Goal: Find specific page/section: Find specific page/section

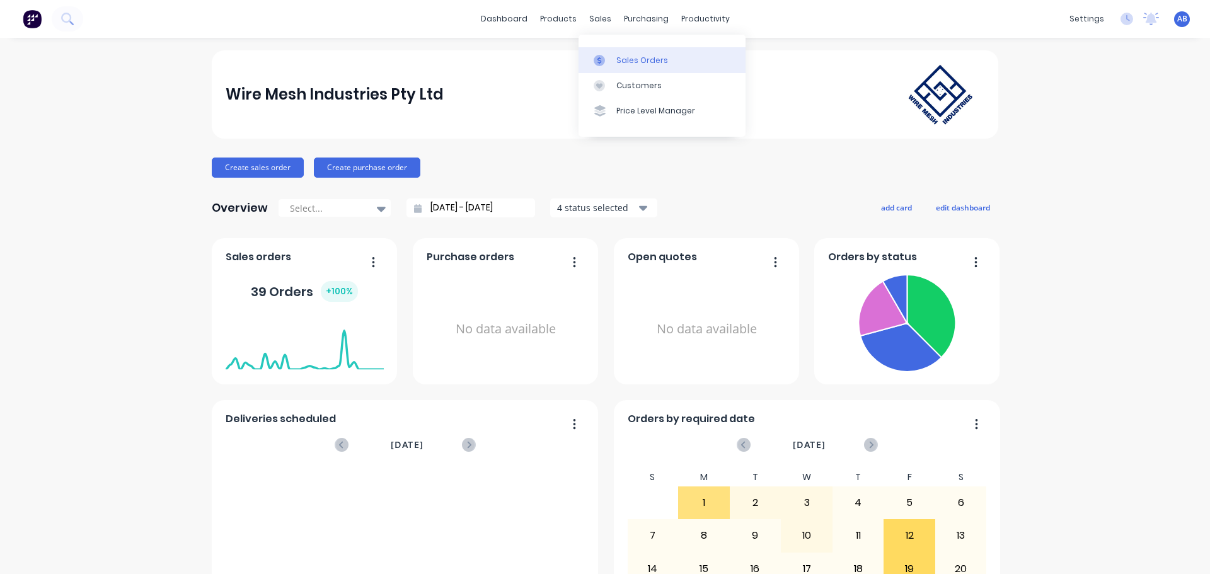
click at [615, 57] on link "Sales Orders" at bounding box center [661, 59] width 167 height 25
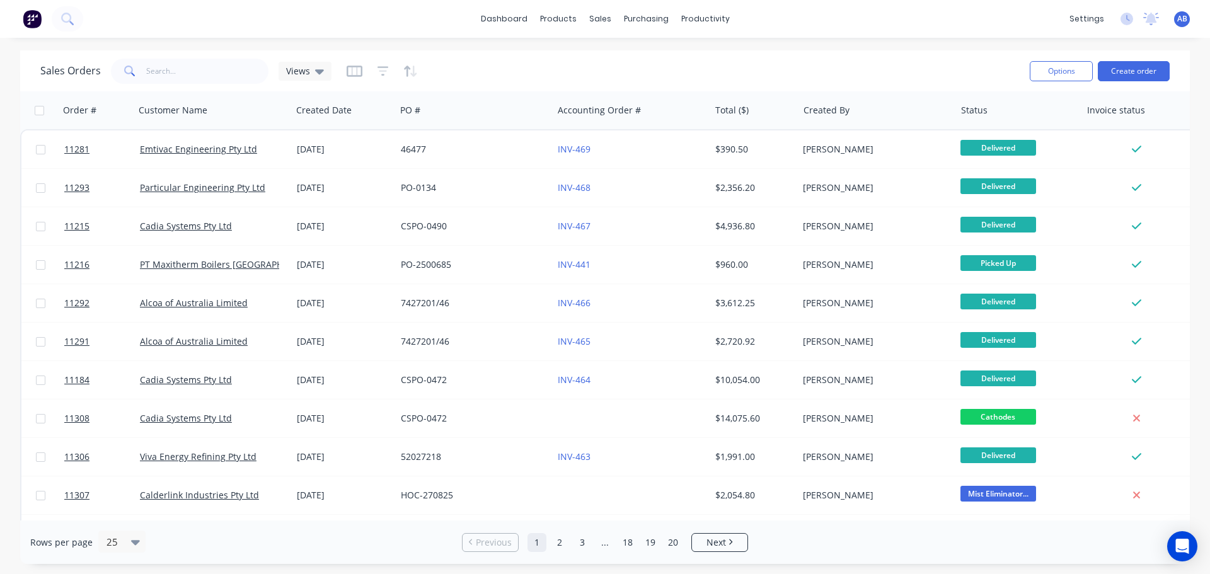
click at [32, 11] on img at bounding box center [32, 18] width 19 height 19
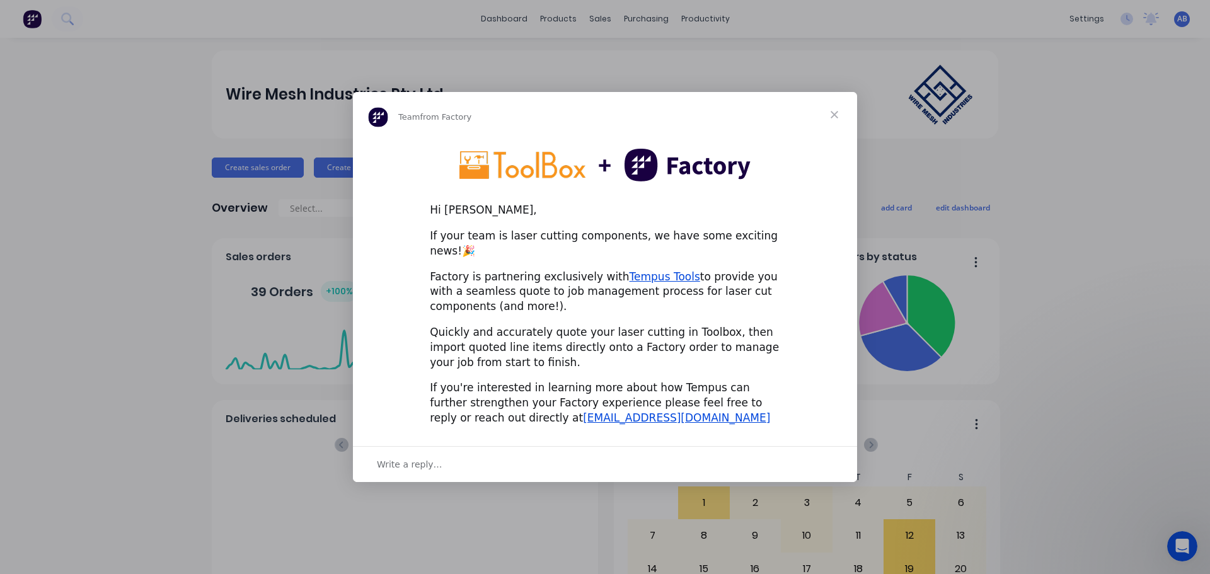
click at [832, 127] on span "Close" at bounding box center [834, 114] width 45 height 45
